Goal: Transaction & Acquisition: Purchase product/service

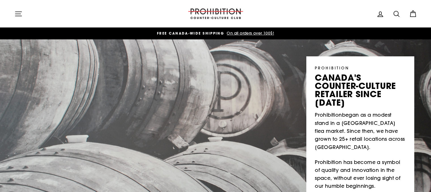
click at [14, 15] on button "Site navigation" at bounding box center [18, 14] width 15 height 12
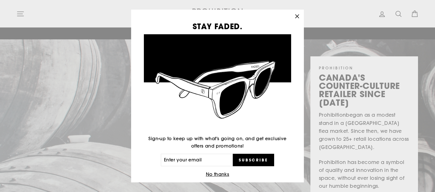
click at [20, 12] on div "STAY FADED. Sign-up to keep up with what's going on, and get exclusive offers a…" at bounding box center [217, 96] width 435 height 192
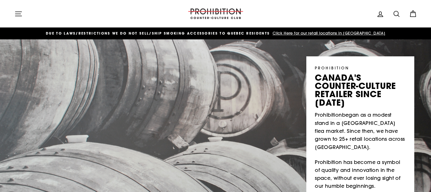
click at [20, 12] on icon "button" at bounding box center [18, 14] width 8 height 8
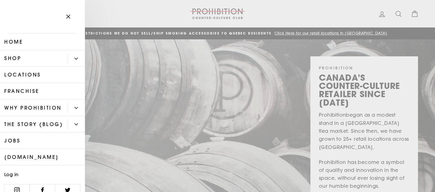
click at [74, 57] on icon "Primary" at bounding box center [75, 58] width 3 height 3
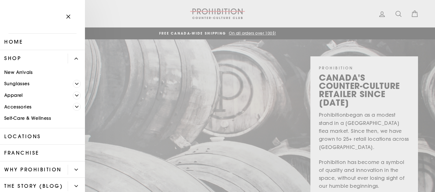
click at [16, 94] on link "Apparel" at bounding box center [36, 95] width 73 height 12
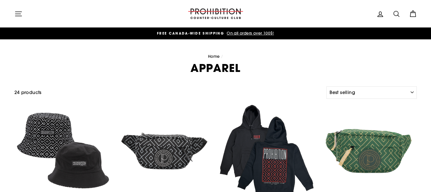
select select "best-selling"
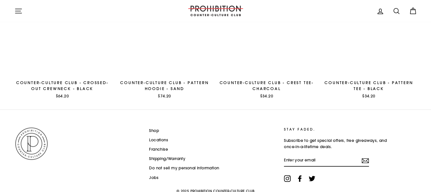
scroll to position [803, 0]
